Goal: Task Accomplishment & Management: Use online tool/utility

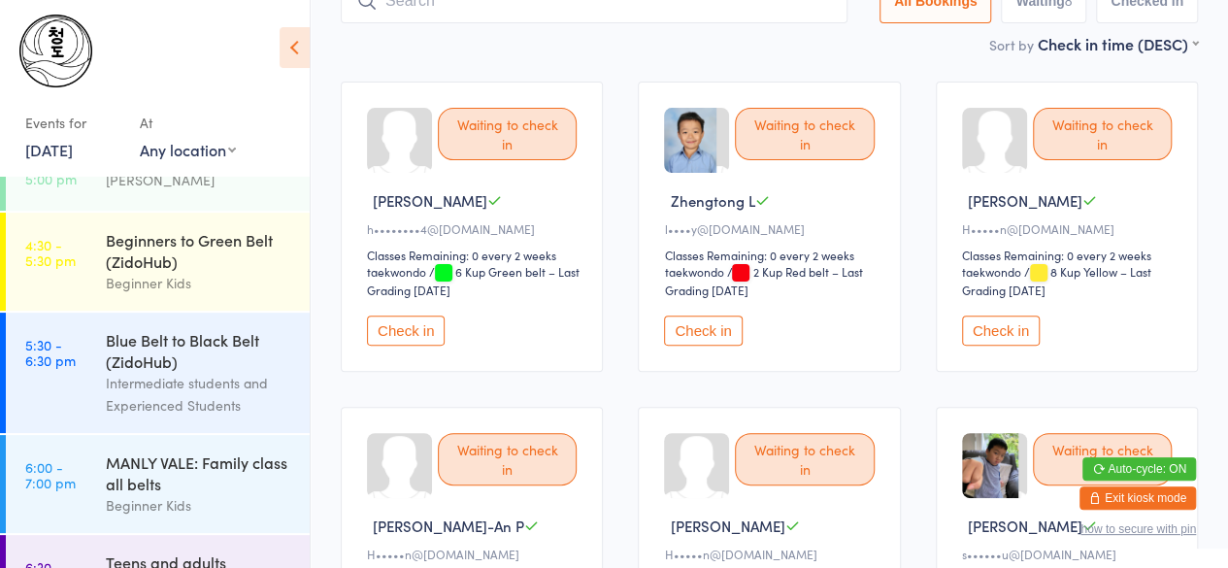
scroll to position [152, 0]
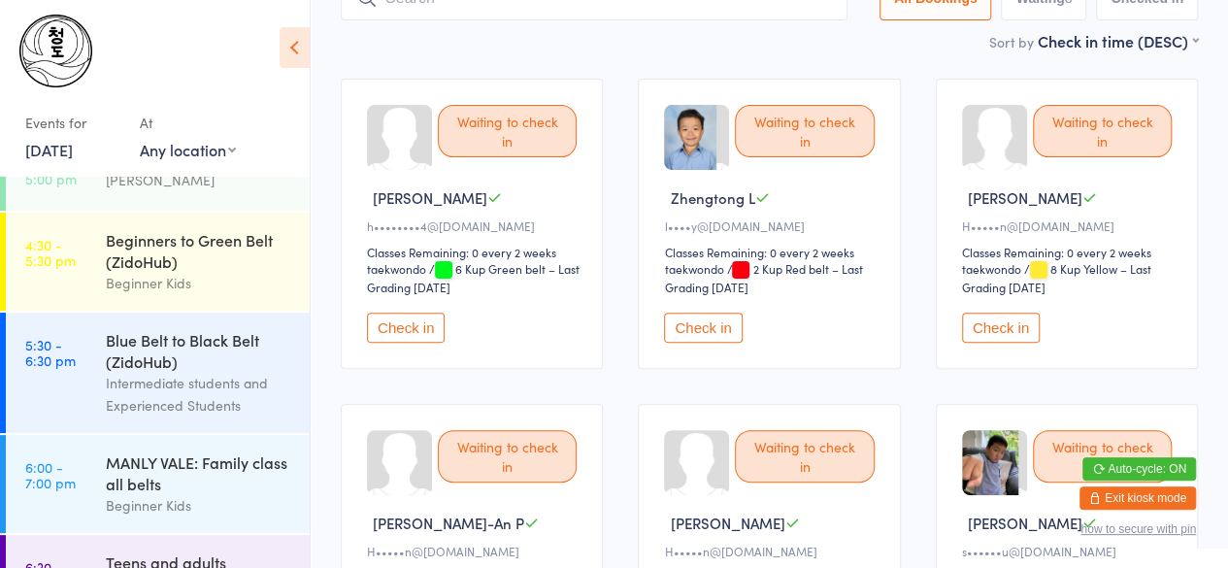
click at [623, 345] on div "Waiting to check in [PERSON_NAME] h••••••••4@[DOMAIN_NAME] Classes Remaining: 0…" at bounding box center [769, 549] width 892 height 976
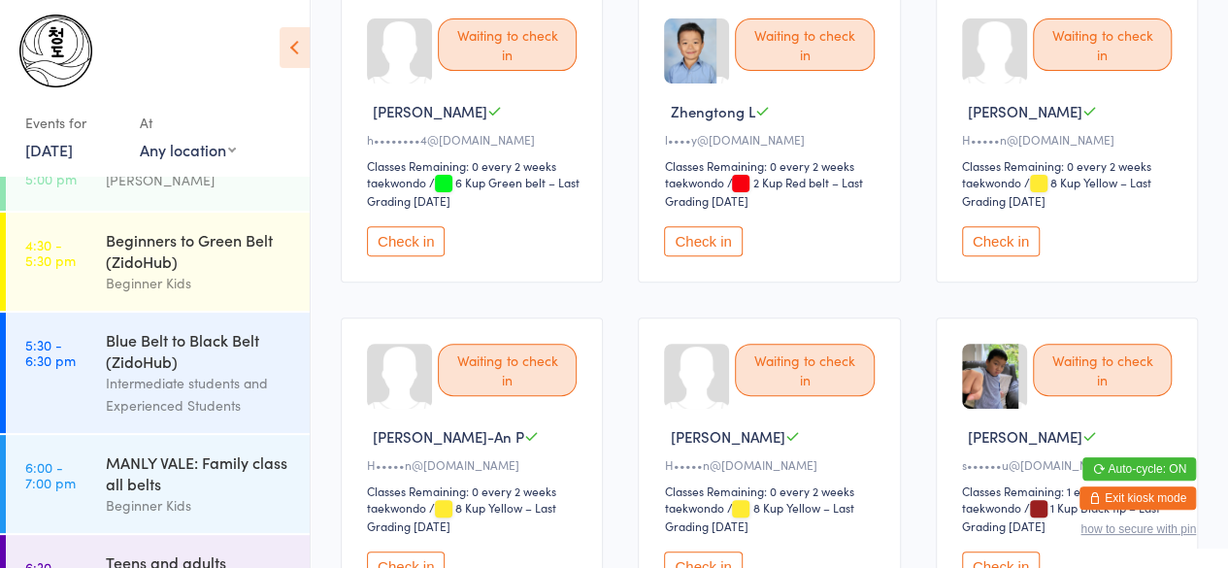
scroll to position [238, 0]
click at [412, 230] on button "Check in" at bounding box center [406, 242] width 78 height 30
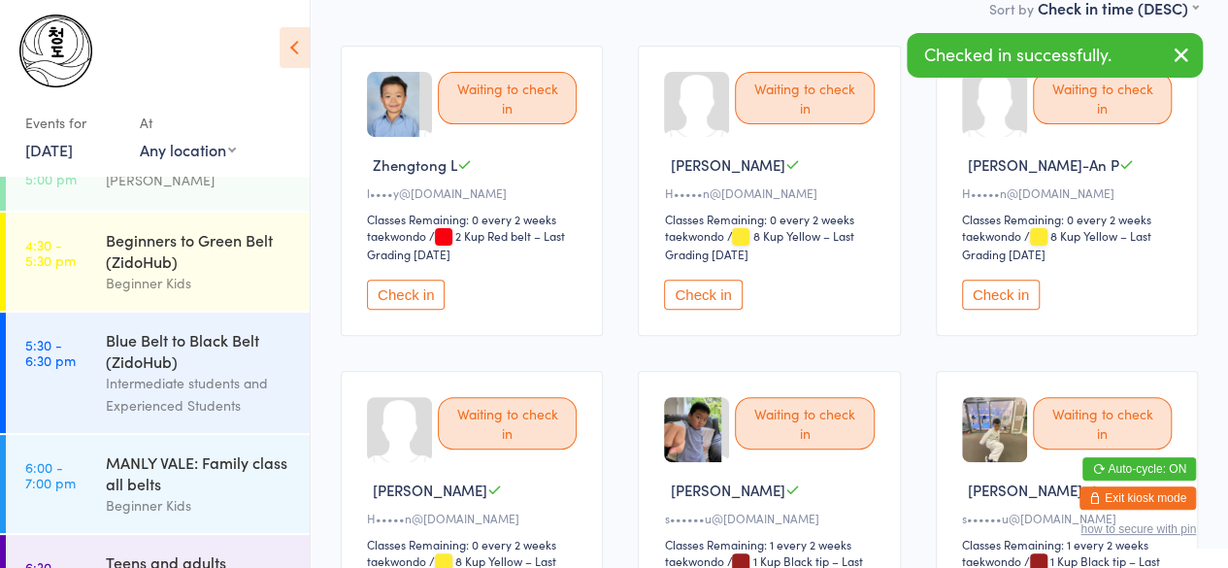
scroll to position [148, 0]
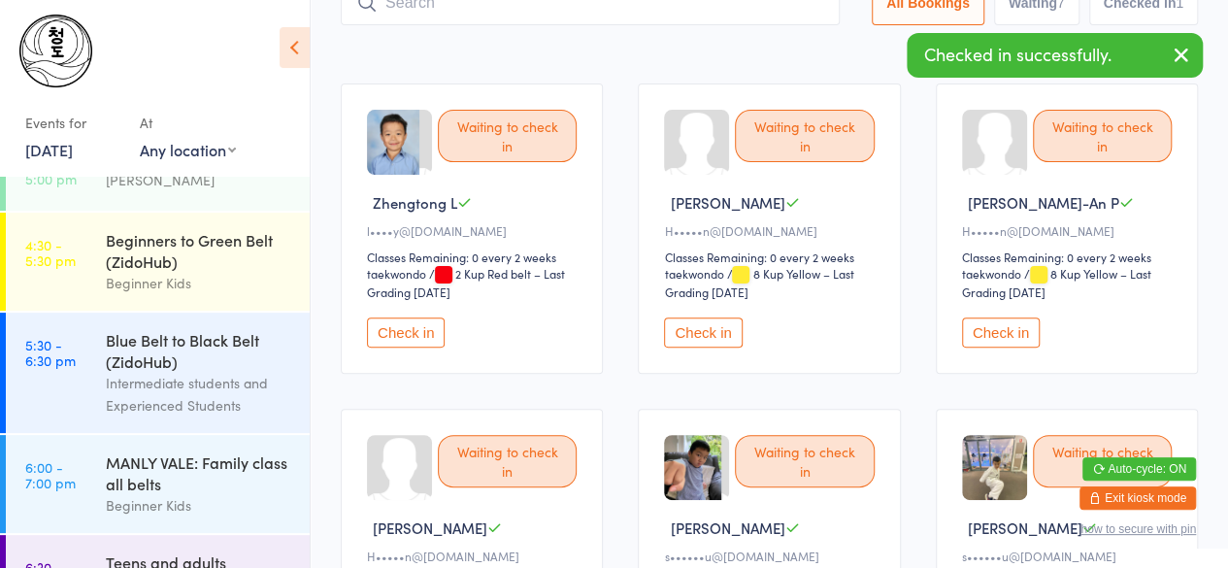
click at [400, 330] on button "Check in" at bounding box center [406, 332] width 78 height 30
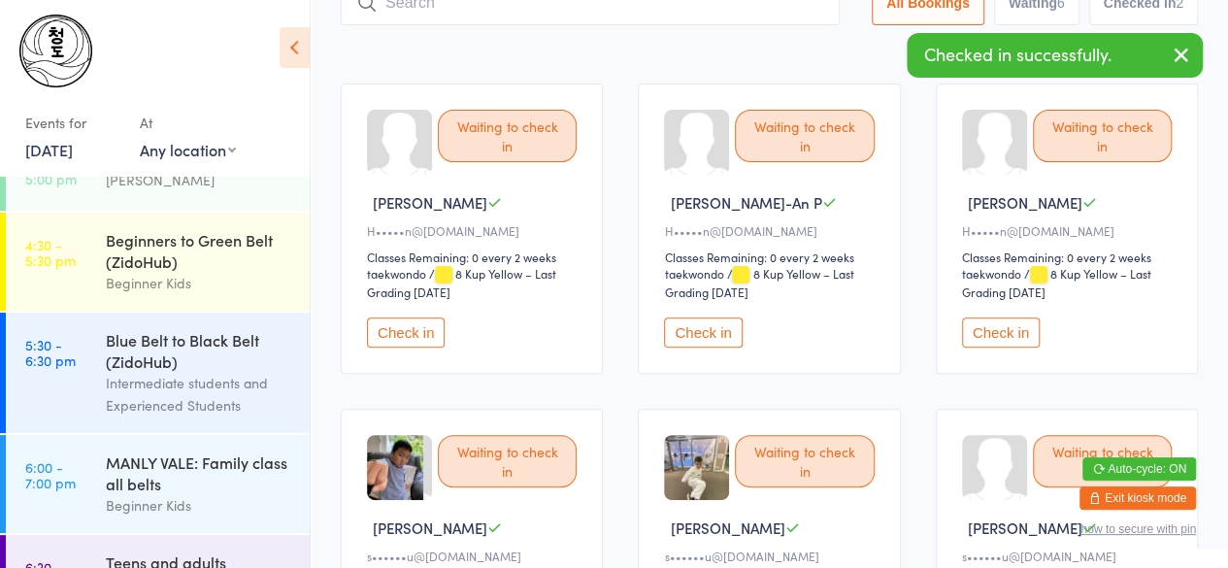
click at [400, 330] on button "Check in" at bounding box center [406, 332] width 78 height 30
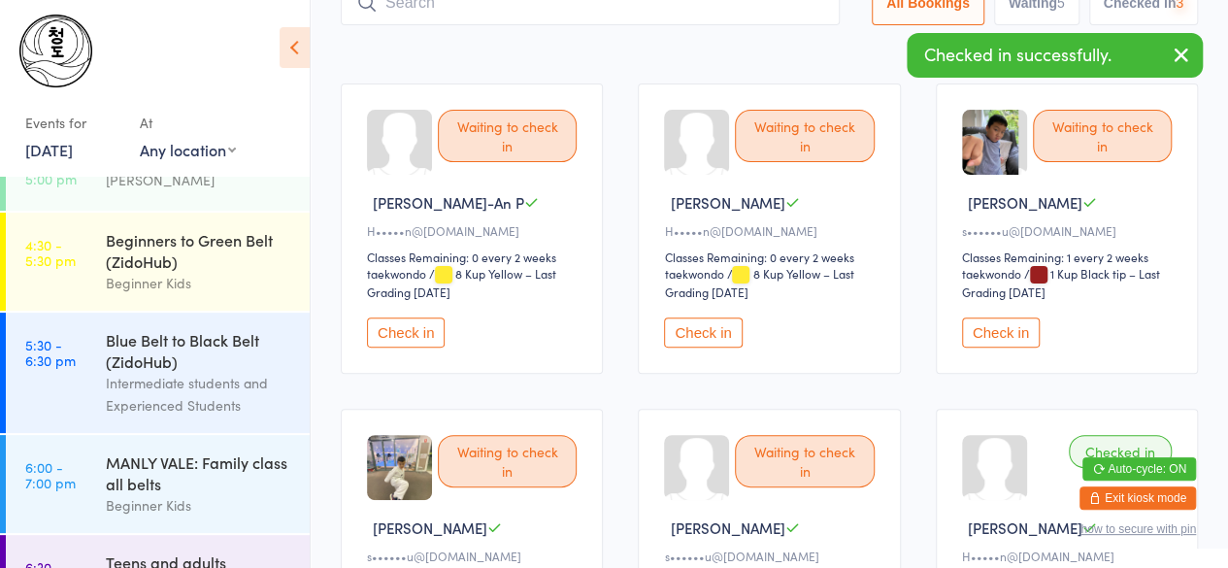
click at [400, 330] on button "Check in" at bounding box center [406, 332] width 78 height 30
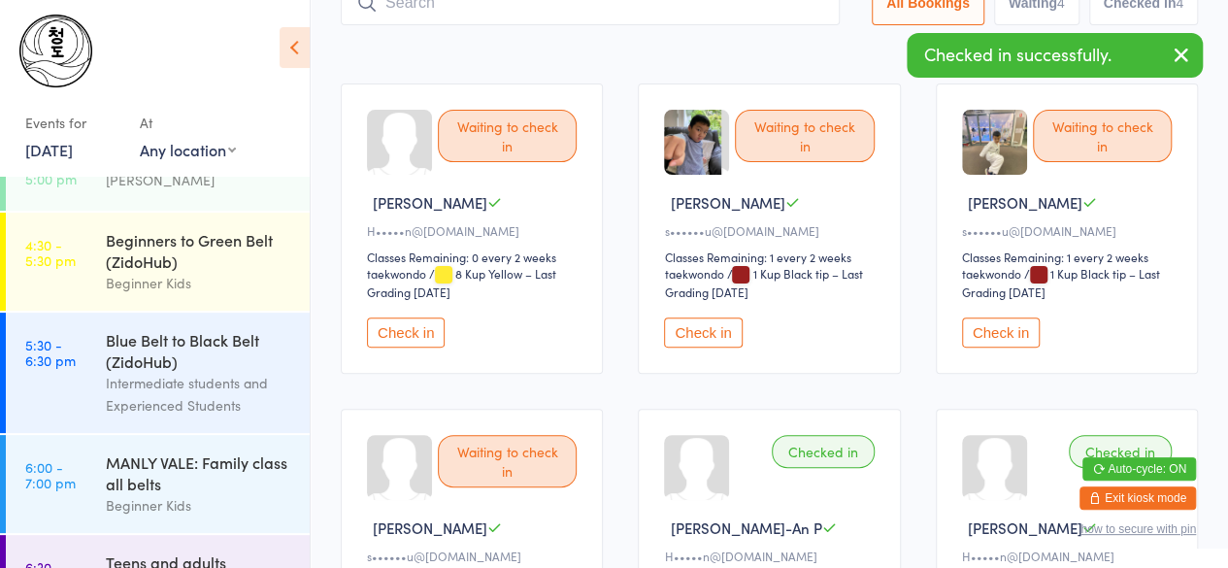
click at [400, 330] on button "Check in" at bounding box center [406, 332] width 78 height 30
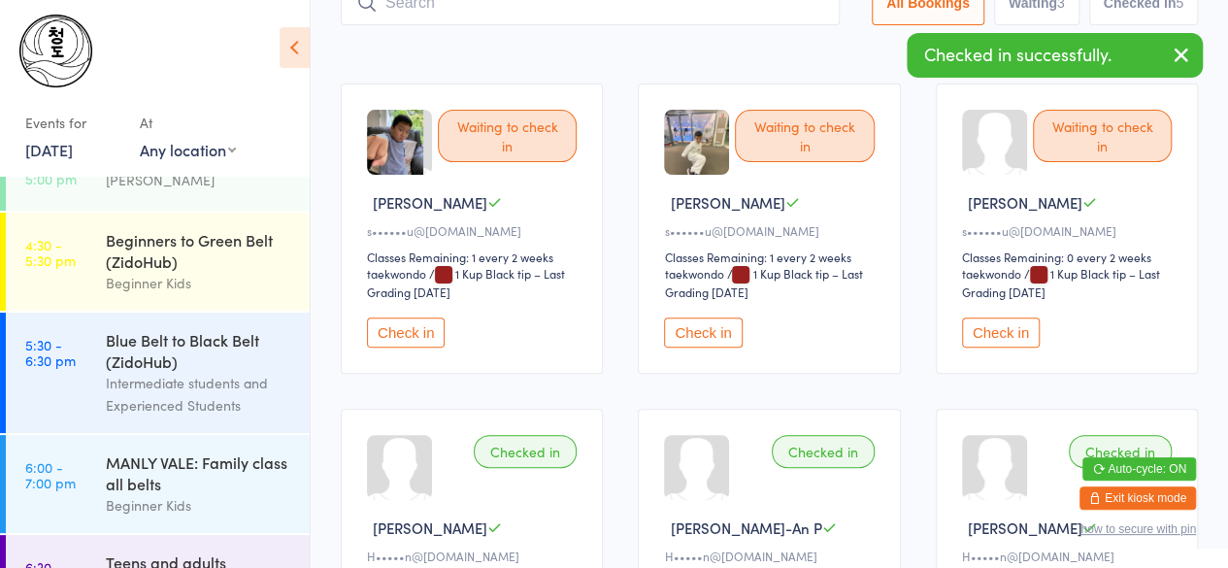
click at [400, 330] on button "Check in" at bounding box center [406, 332] width 78 height 30
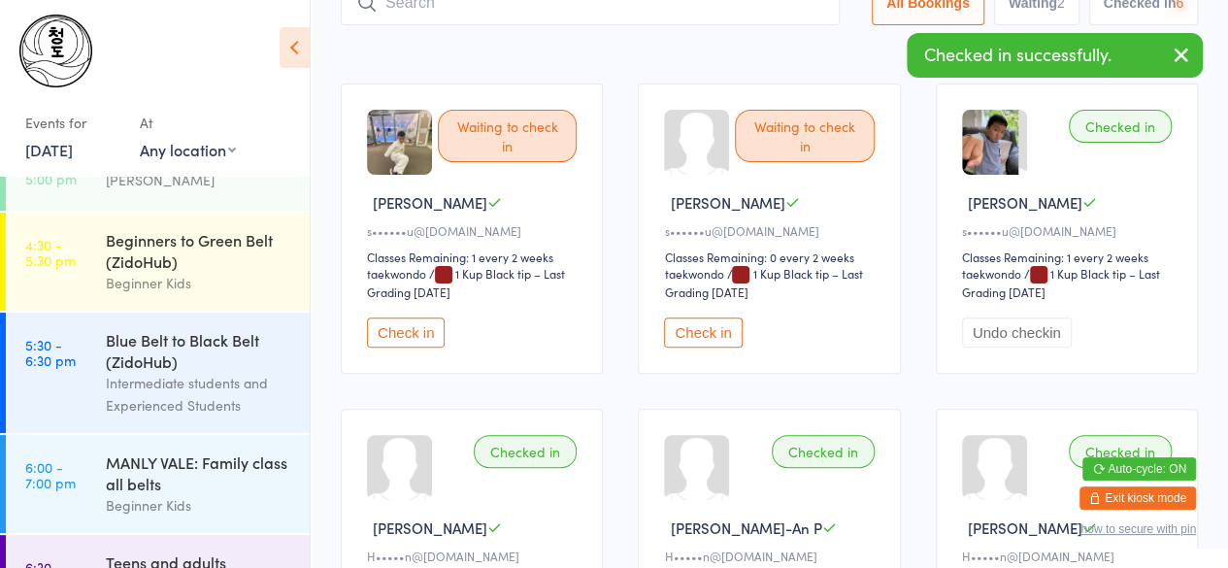
click at [400, 330] on button "Check in" at bounding box center [406, 332] width 78 height 30
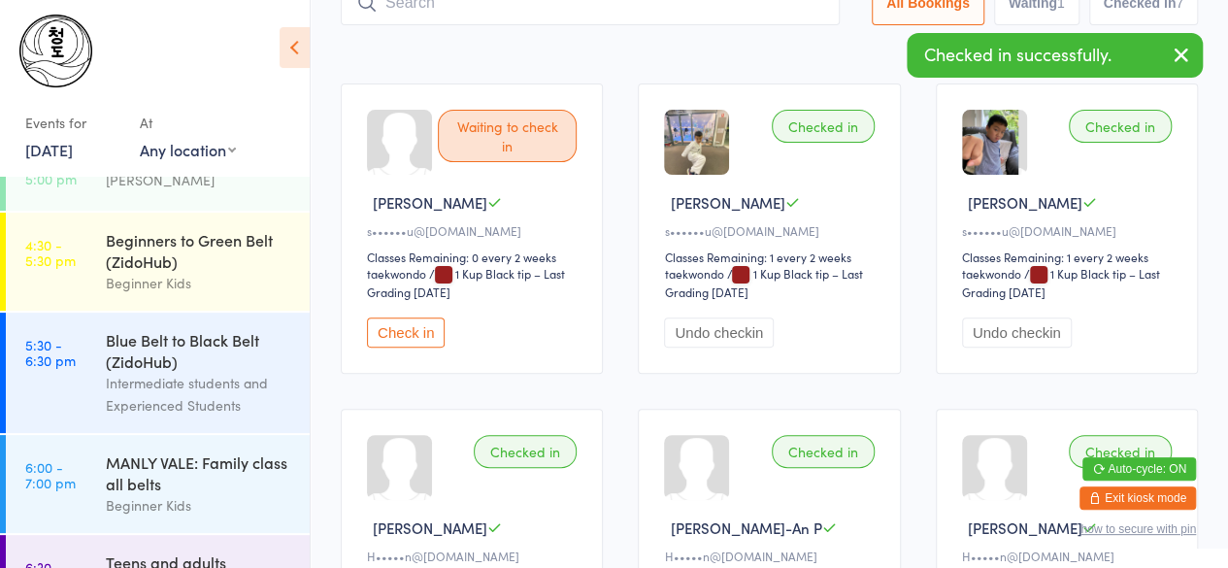
click at [400, 330] on button "Check in" at bounding box center [406, 332] width 78 height 30
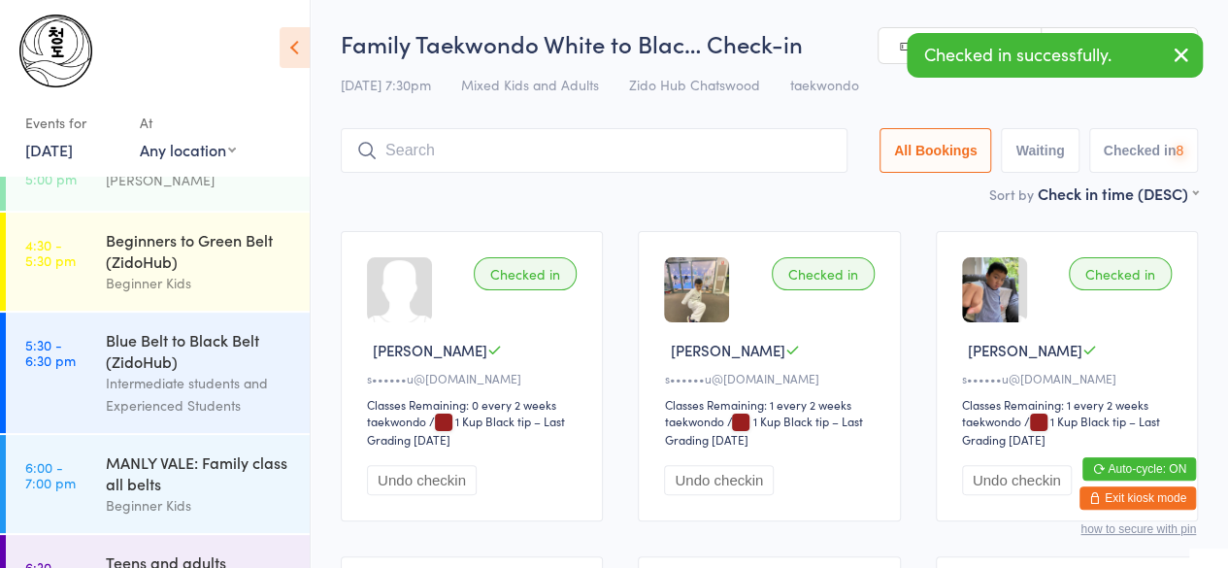
scroll to position [9, 0]
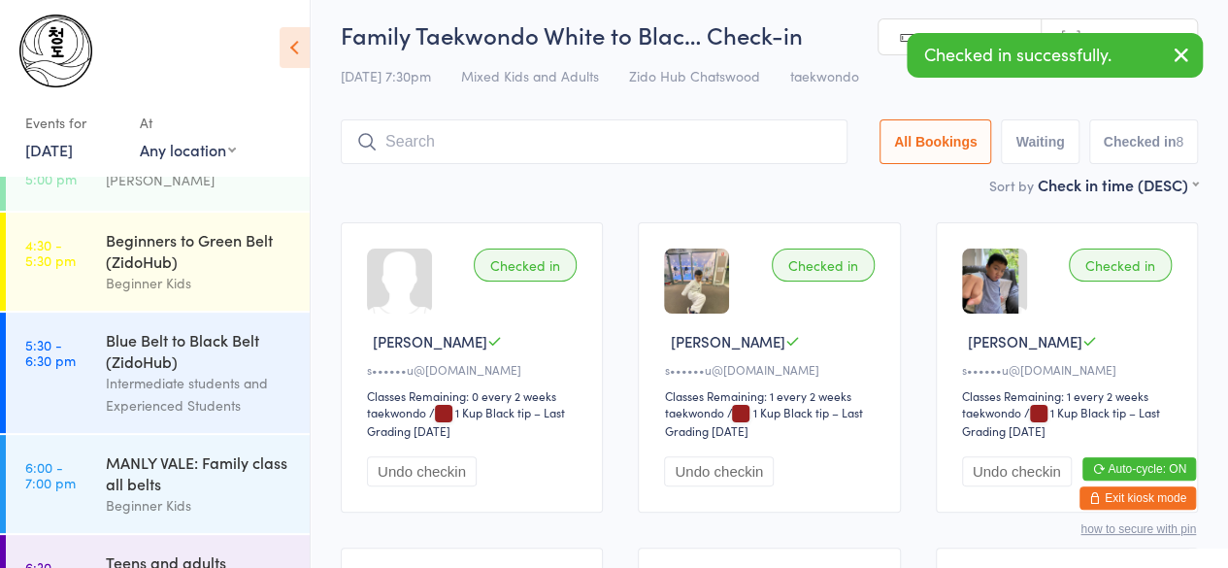
click at [421, 147] on input "search" at bounding box center [594, 141] width 507 height 45
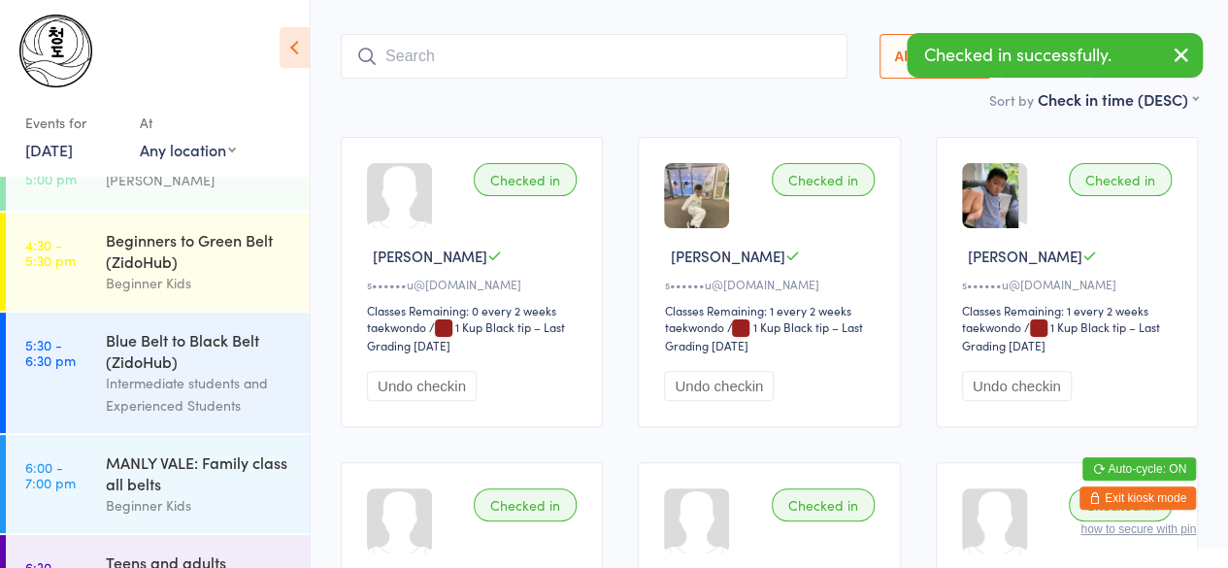
scroll to position [129, 0]
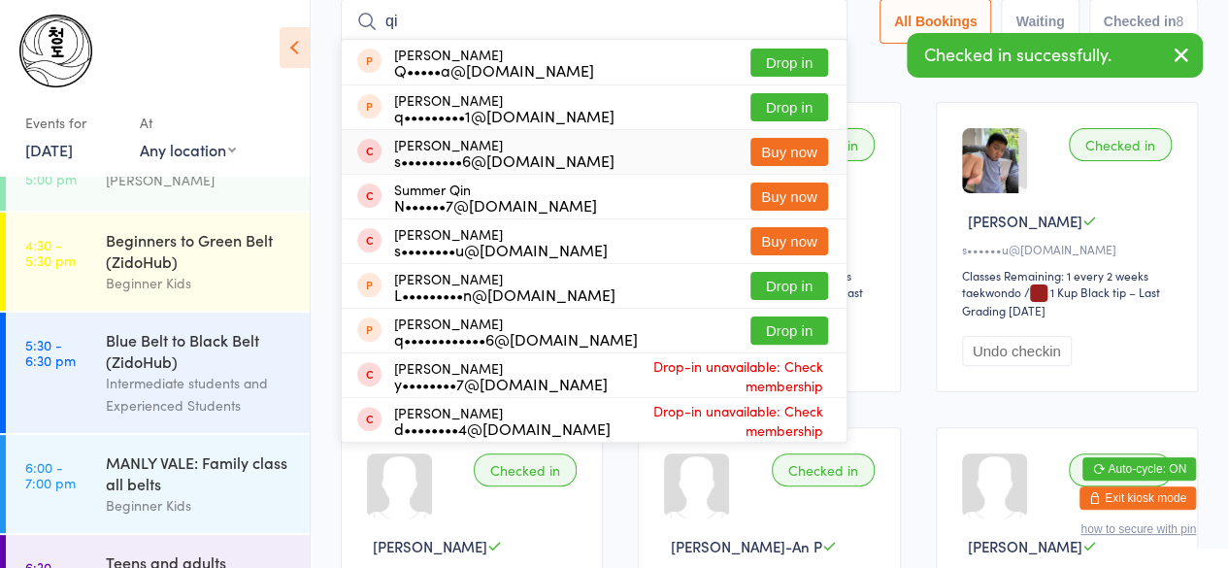
type input "q"
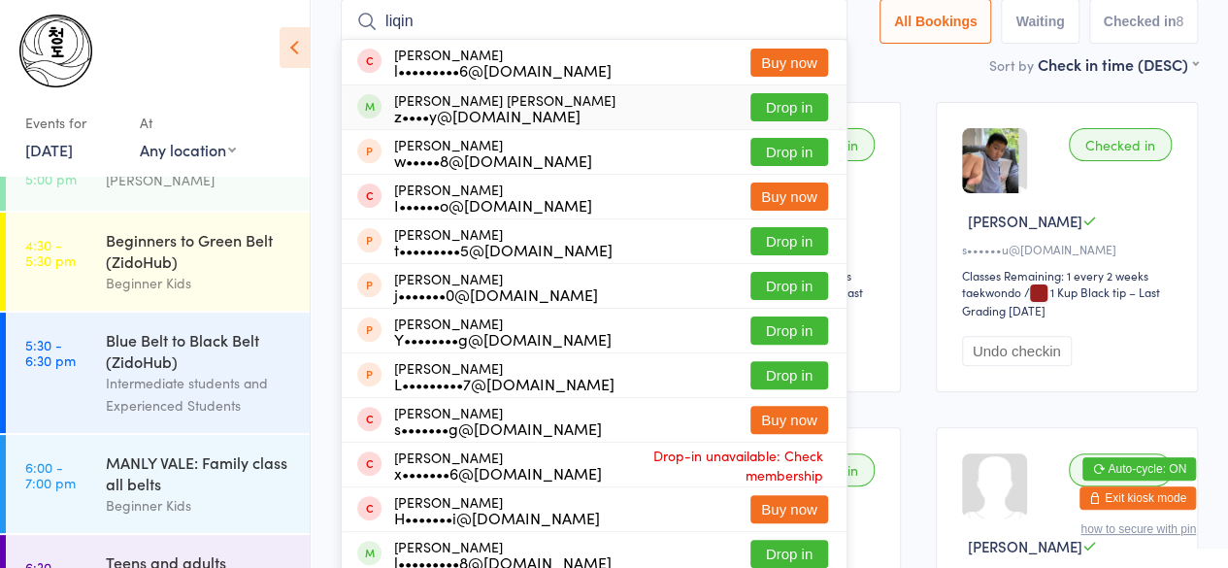
type input "liqin"
click at [430, 99] on div "[PERSON_NAME] [PERSON_NAME] z••••y@[DOMAIN_NAME]" at bounding box center [504, 107] width 221 height 31
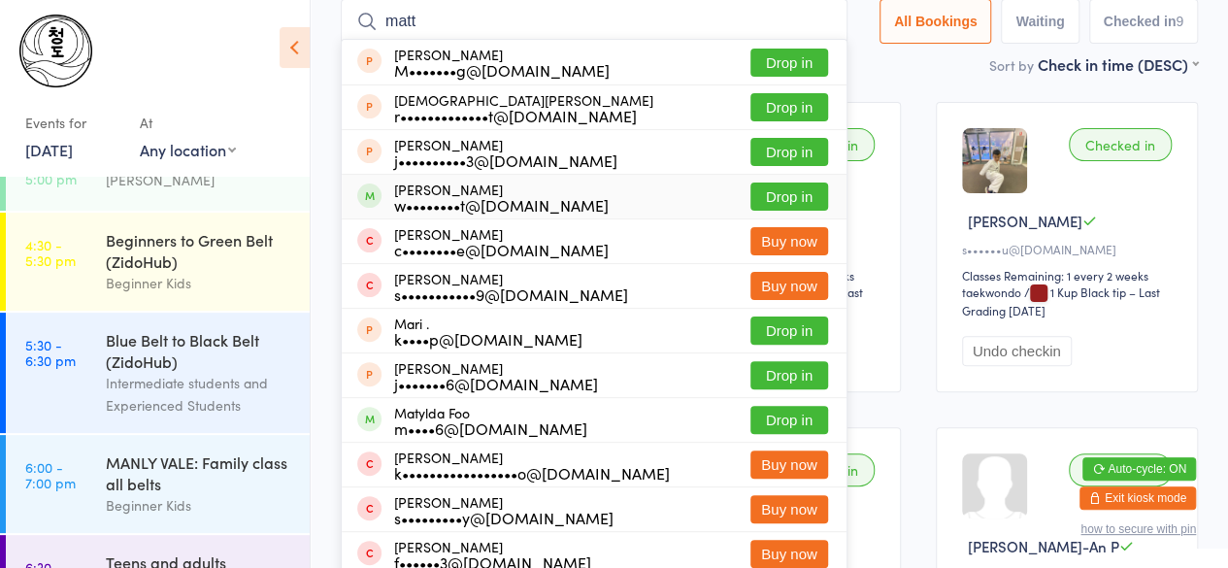
type input "matt"
click at [419, 200] on div "w••••••••t@[DOMAIN_NAME]" at bounding box center [501, 205] width 214 height 16
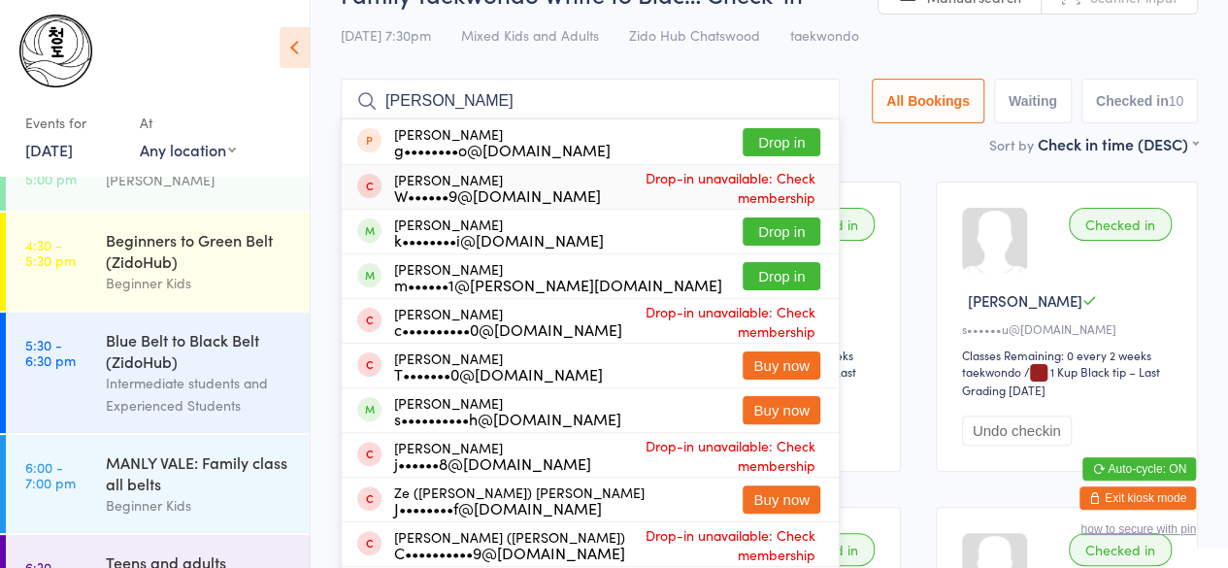
scroll to position [50, 0]
type input "[PERSON_NAME]"
click at [406, 277] on div "m••••••1@[PERSON_NAME][DOMAIN_NAME]" at bounding box center [558, 284] width 328 height 16
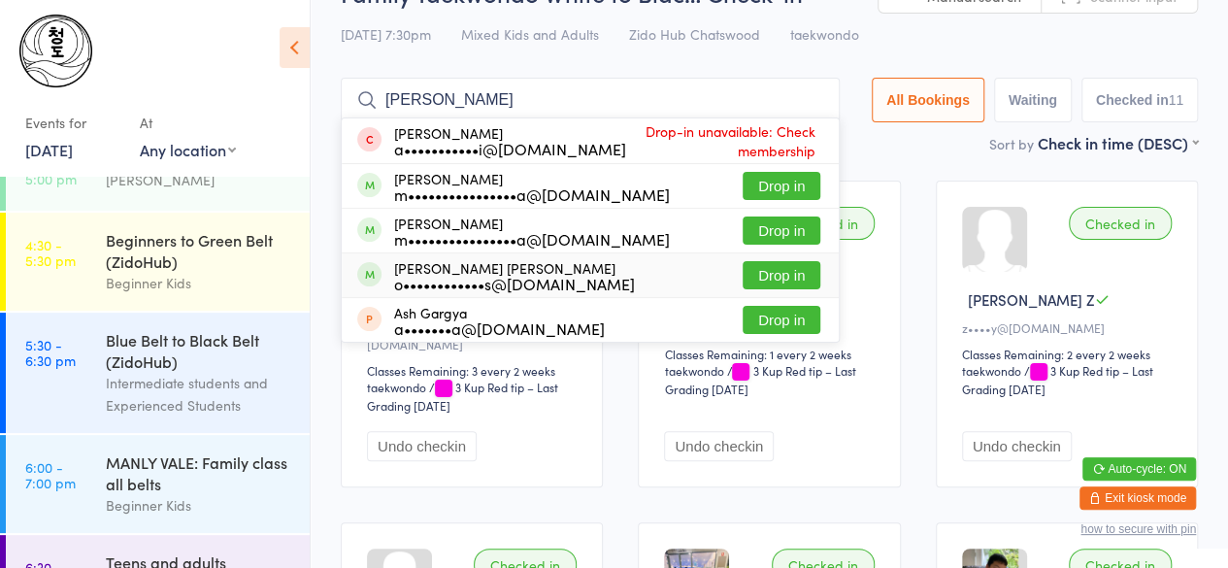
type input "[PERSON_NAME]"
click at [419, 280] on div "o••••••••••••s@[DOMAIN_NAME]" at bounding box center [514, 284] width 241 height 16
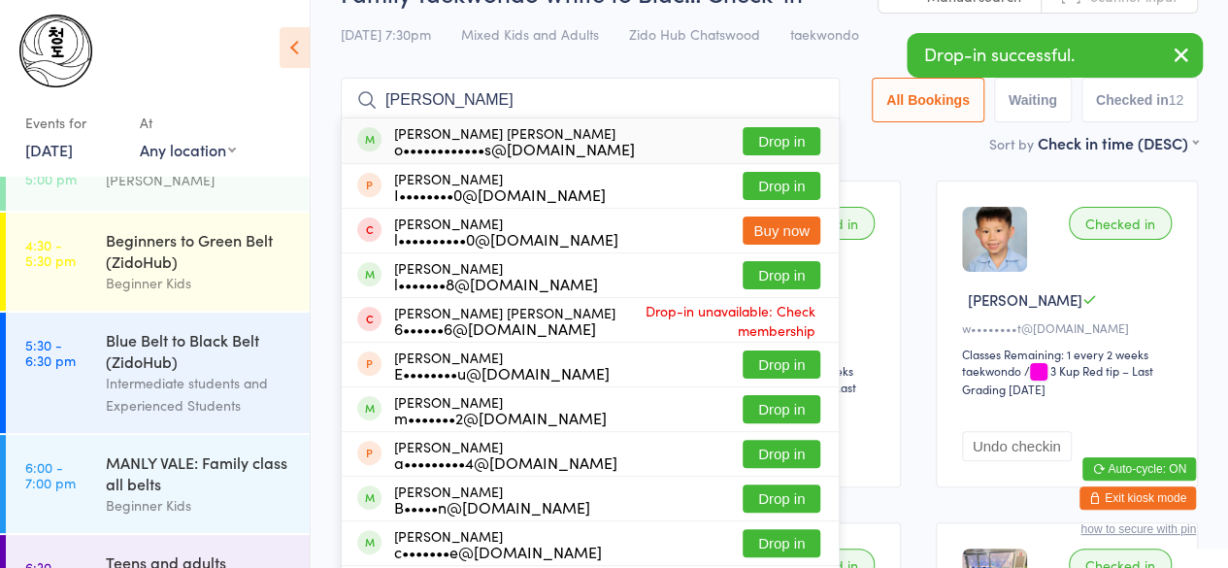
type input "[PERSON_NAME]"
click at [419, 147] on div "o••••••••••••s@[DOMAIN_NAME]" at bounding box center [514, 149] width 241 height 16
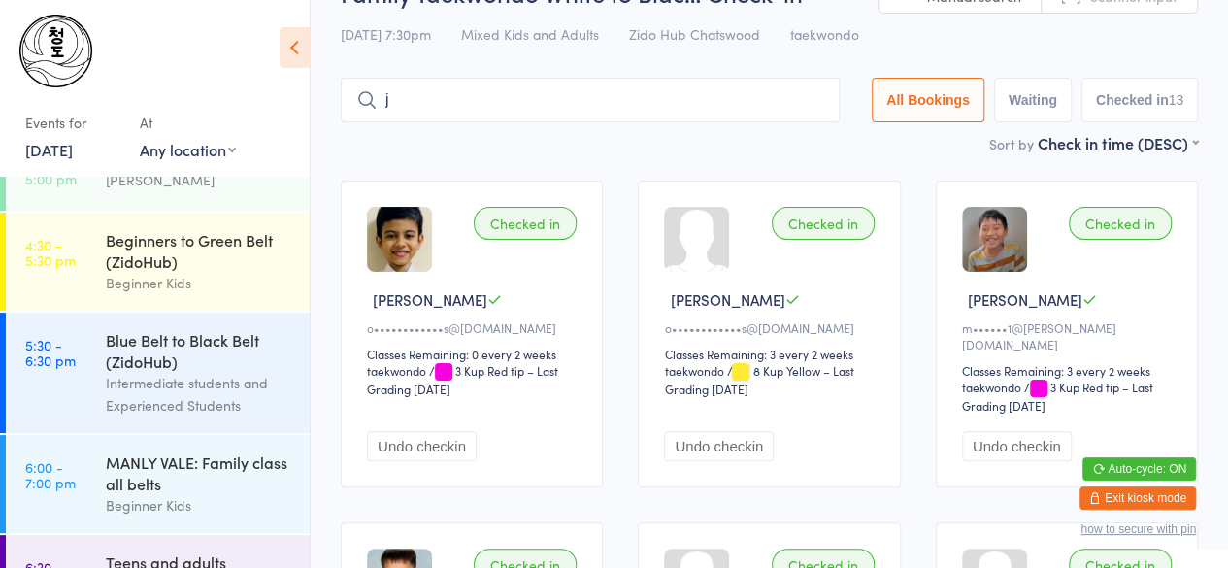
click at [443, 112] on input "j" at bounding box center [590, 100] width 499 height 45
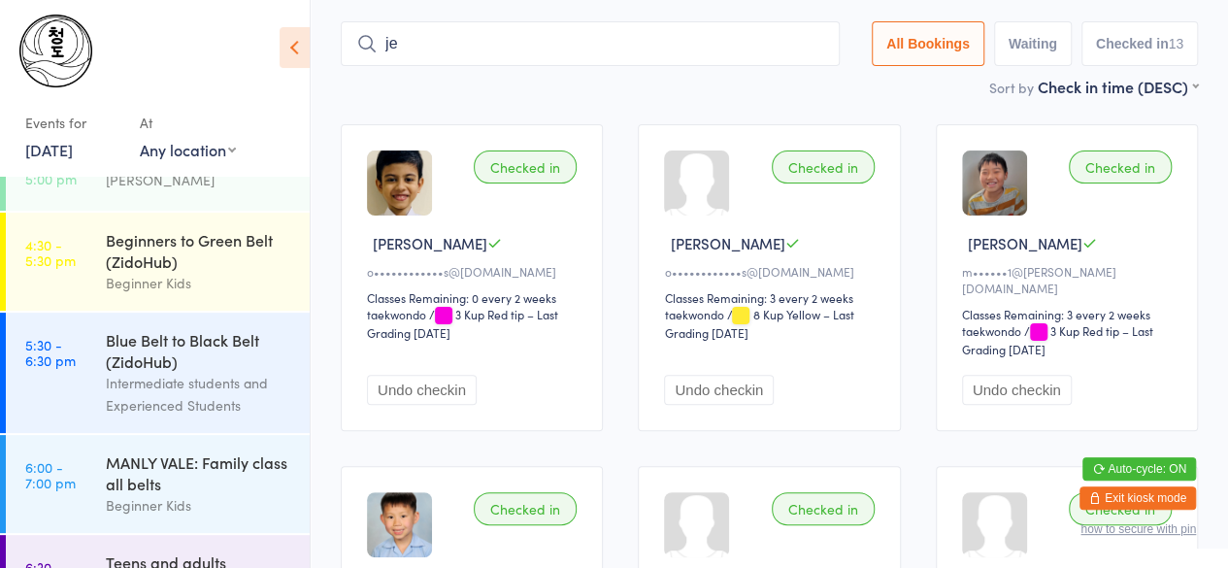
scroll to position [124, 0]
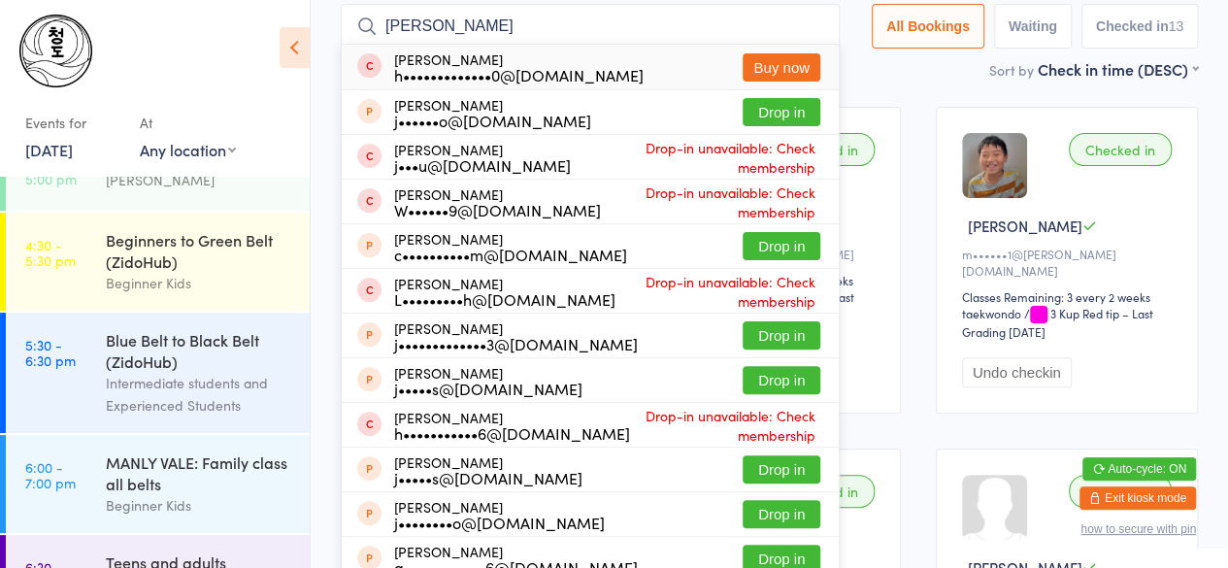
type input "[PERSON_NAME]"
click at [466, 79] on div "h•••••••••••••0@[DOMAIN_NAME]" at bounding box center [518, 75] width 249 height 16
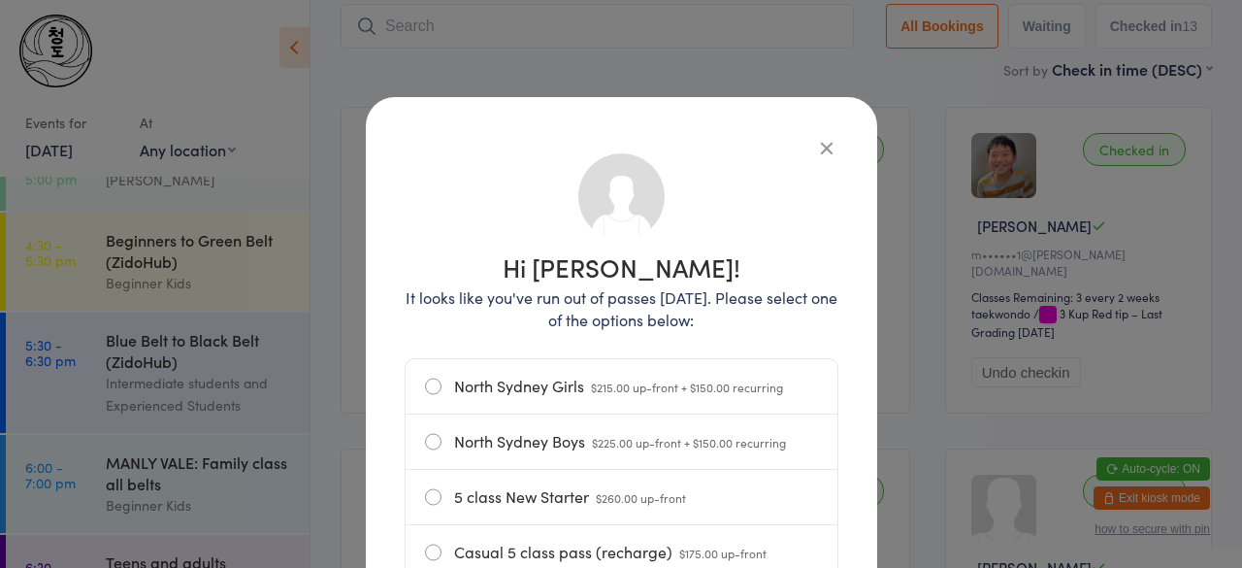
click at [827, 155] on icon "button" at bounding box center [826, 147] width 21 height 21
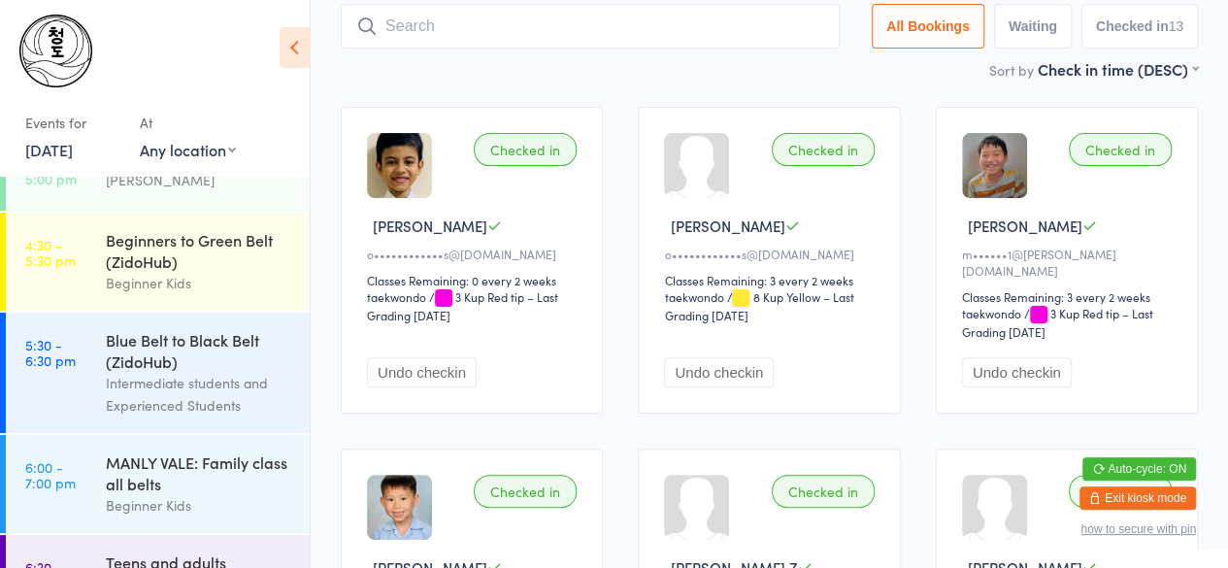
click at [703, 25] on input "search" at bounding box center [590, 26] width 499 height 45
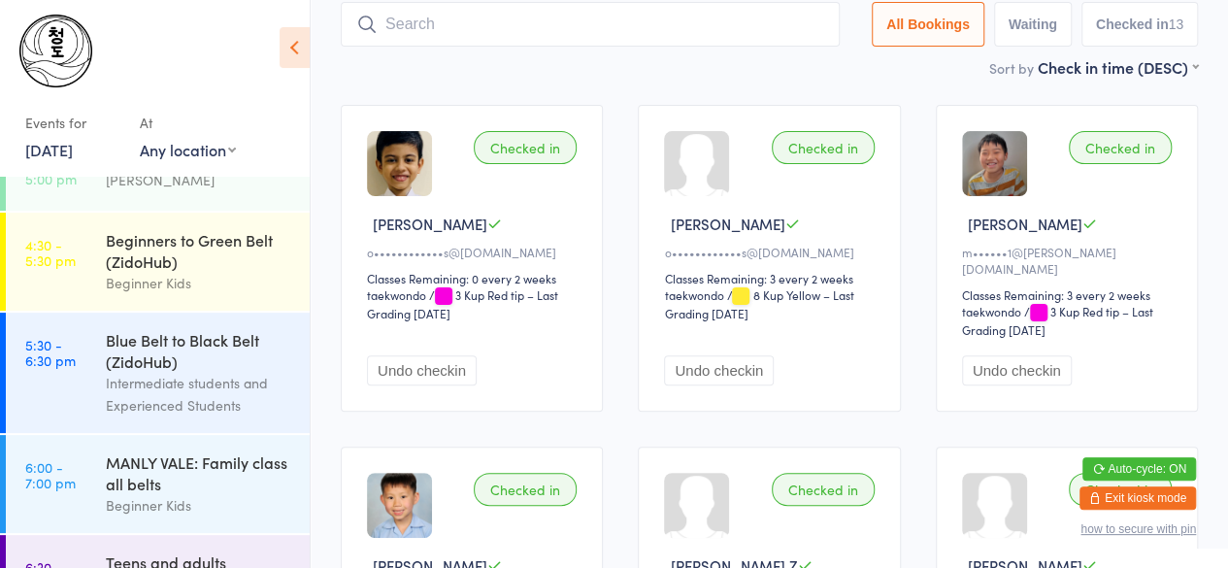
scroll to position [129, 0]
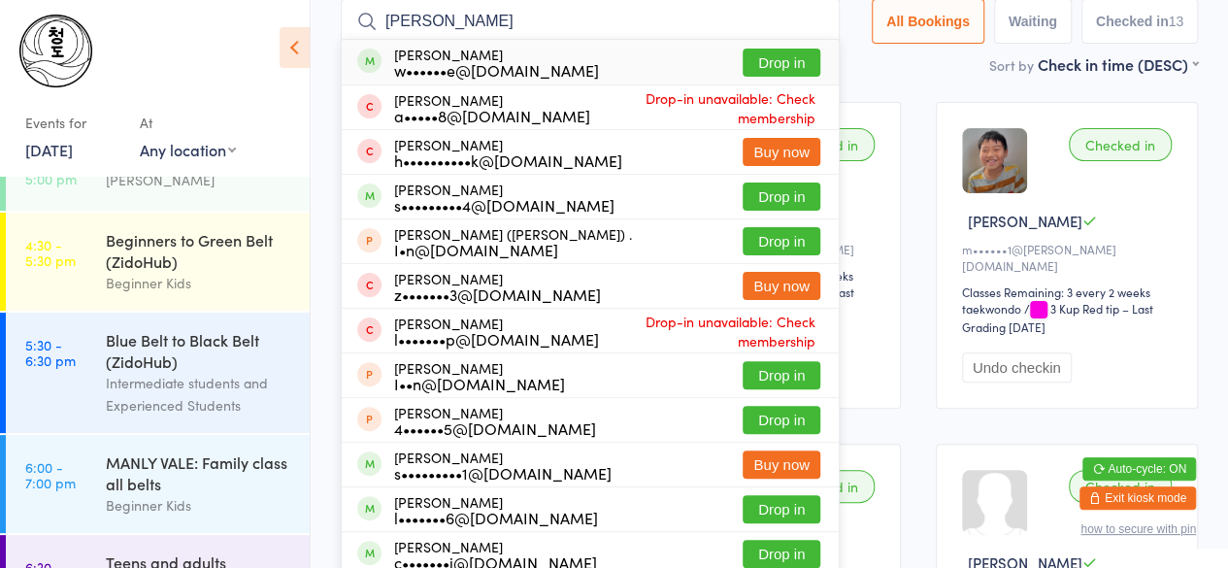
type input "[PERSON_NAME]"
click at [592, 61] on div "[PERSON_NAME] w••••••e@[DOMAIN_NAME] Drop in" at bounding box center [590, 62] width 497 height 45
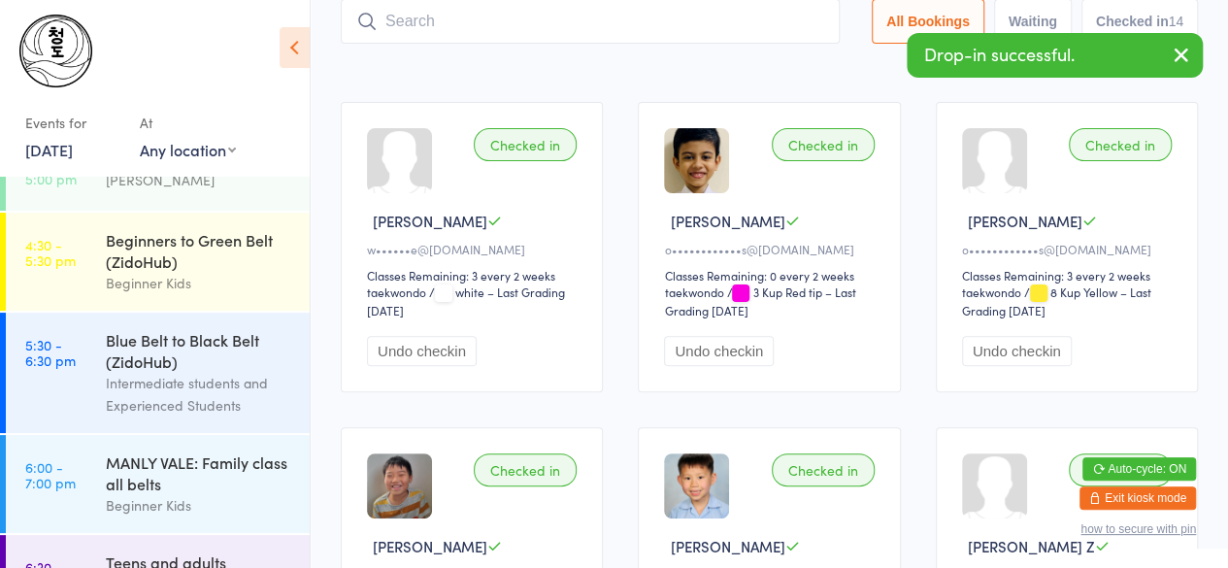
click at [444, 352] on button "Undo checkin" at bounding box center [422, 351] width 110 height 30
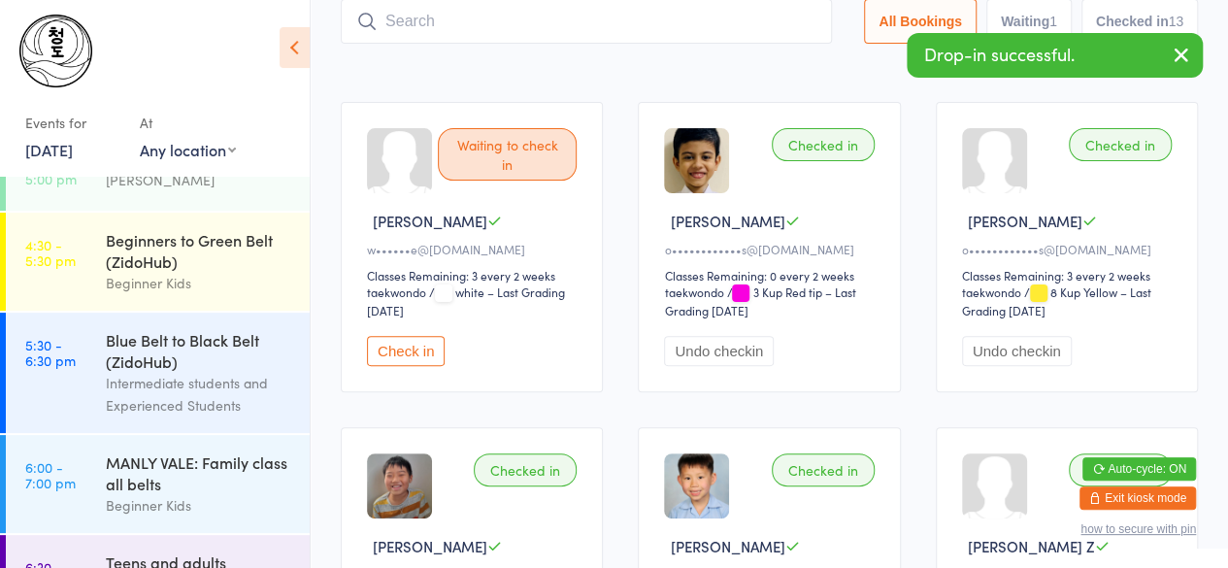
click at [470, 28] on input "search" at bounding box center [586, 21] width 491 height 45
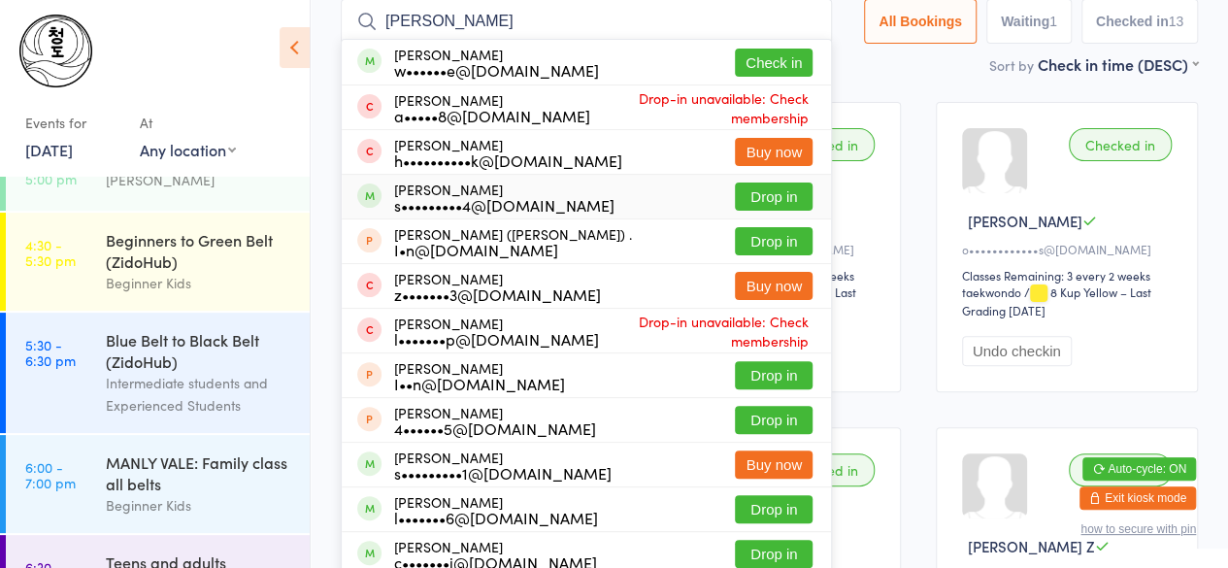
type input "[PERSON_NAME]"
click at [424, 191] on div "[PERSON_NAME] s•••••••••4@[DOMAIN_NAME]" at bounding box center [504, 196] width 220 height 31
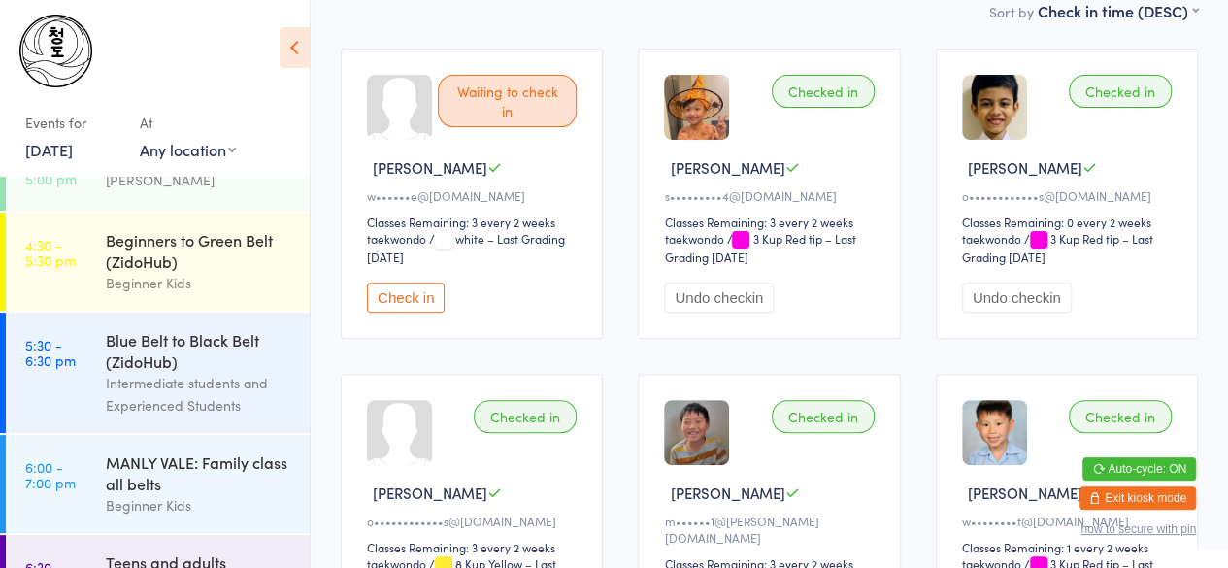
scroll to position [184, 0]
